Goal: Check status: Check status

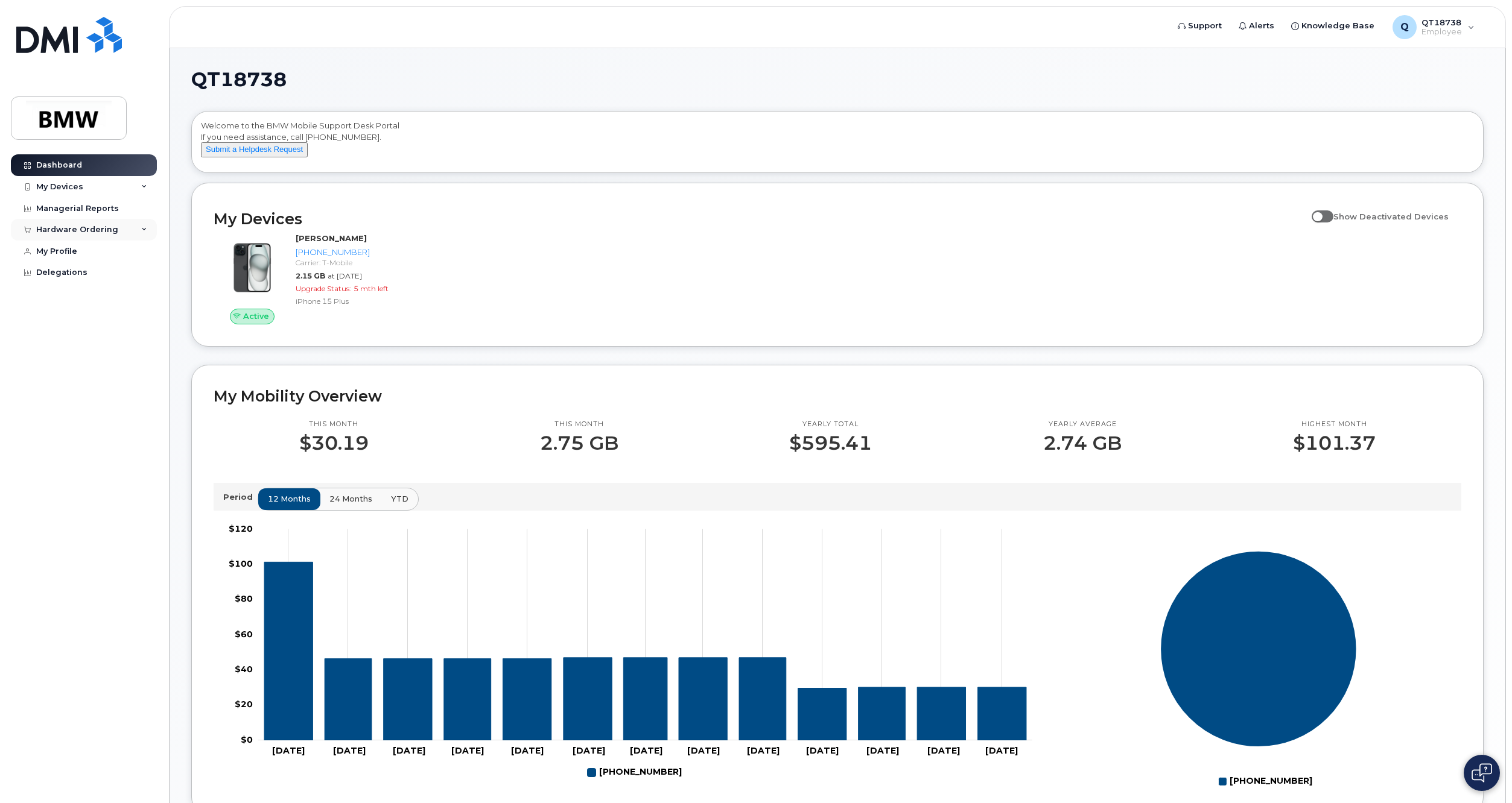
click at [68, 226] on div "Hardware Ordering" at bounding box center [78, 230] width 82 height 10
click at [62, 250] on div "My Orders" at bounding box center [63, 252] width 43 height 11
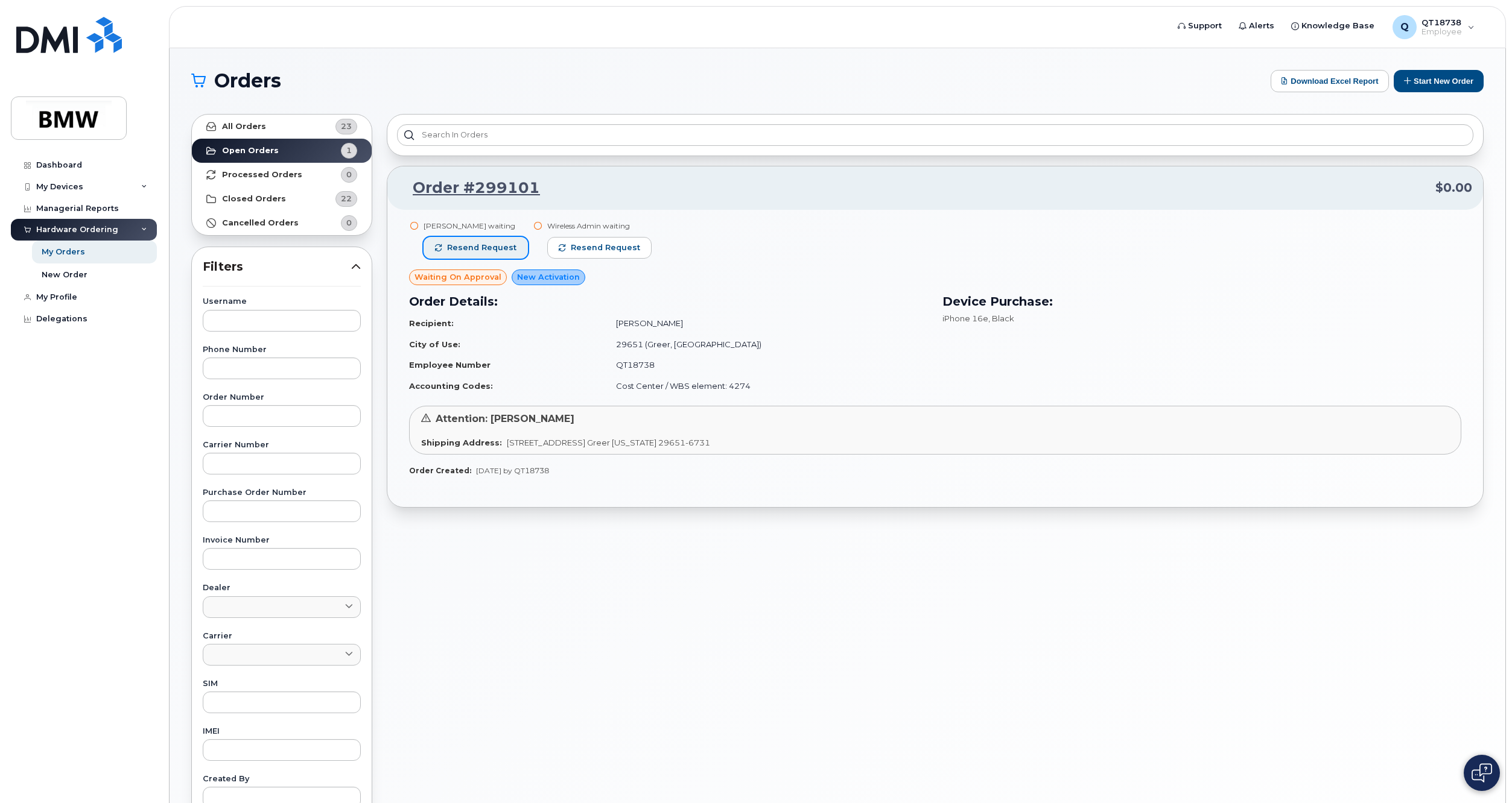
click at [461, 247] on span "Resend request" at bounding box center [481, 248] width 69 height 11
click at [497, 190] on link "Order #299101" at bounding box center [469, 188] width 142 height 22
